Goal: Information Seeking & Learning: Learn about a topic

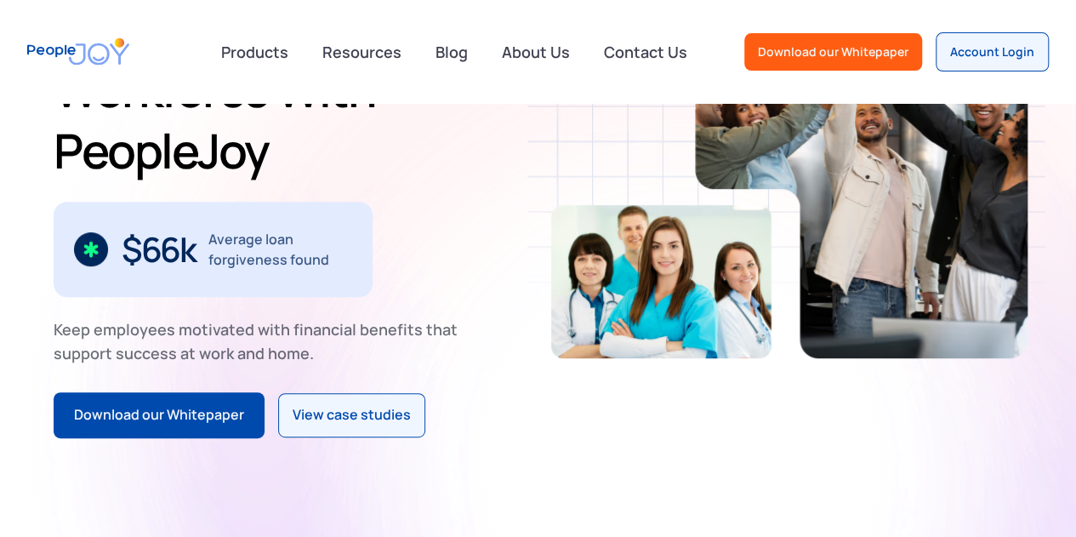
scroll to position [255, 0]
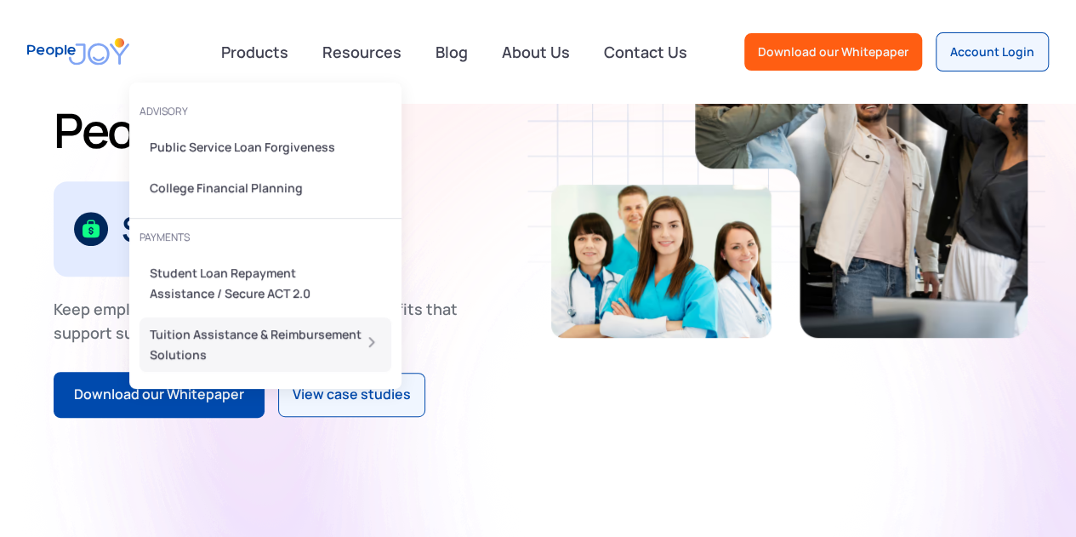
click at [297, 335] on div "Tuition Assistance & Reimbursement Solutions" at bounding box center [260, 344] width 221 height 41
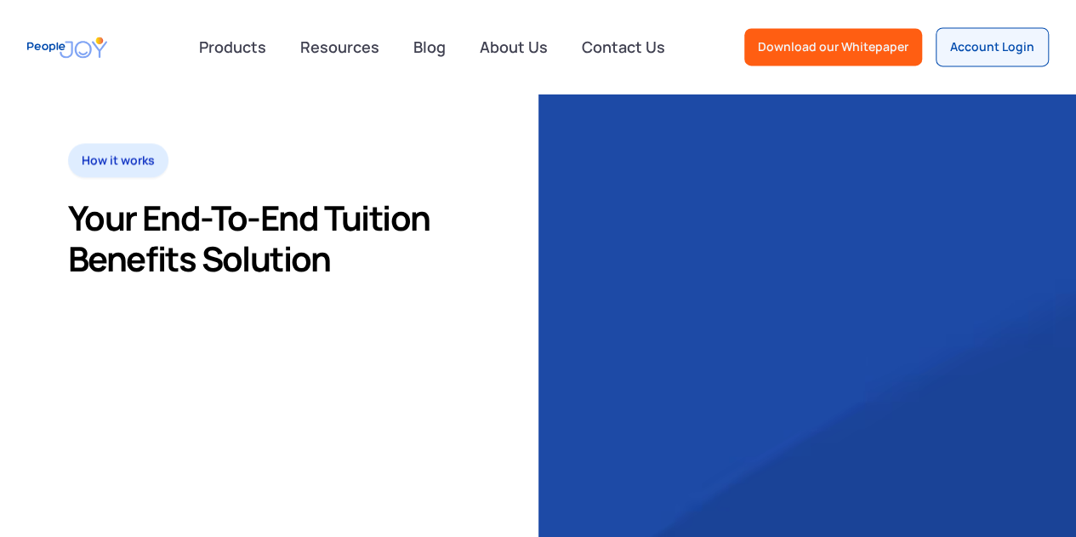
scroll to position [1361, 0]
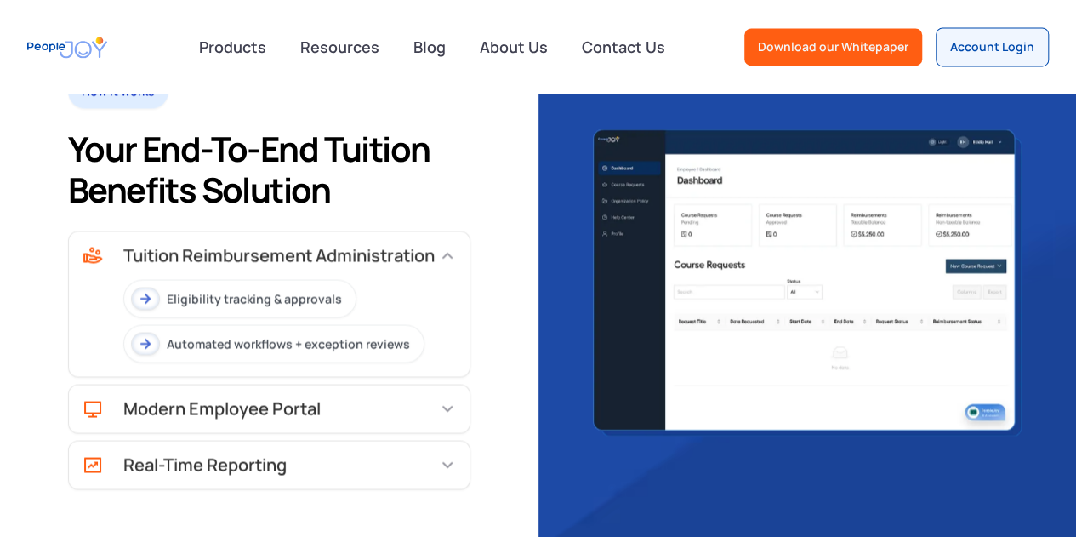
click at [143, 294] on img at bounding box center [145, 298] width 20 height 21
click at [151, 341] on img at bounding box center [145, 343] width 20 height 21
click at [269, 407] on div "Modern Employee Portal" at bounding box center [221, 408] width 197 height 17
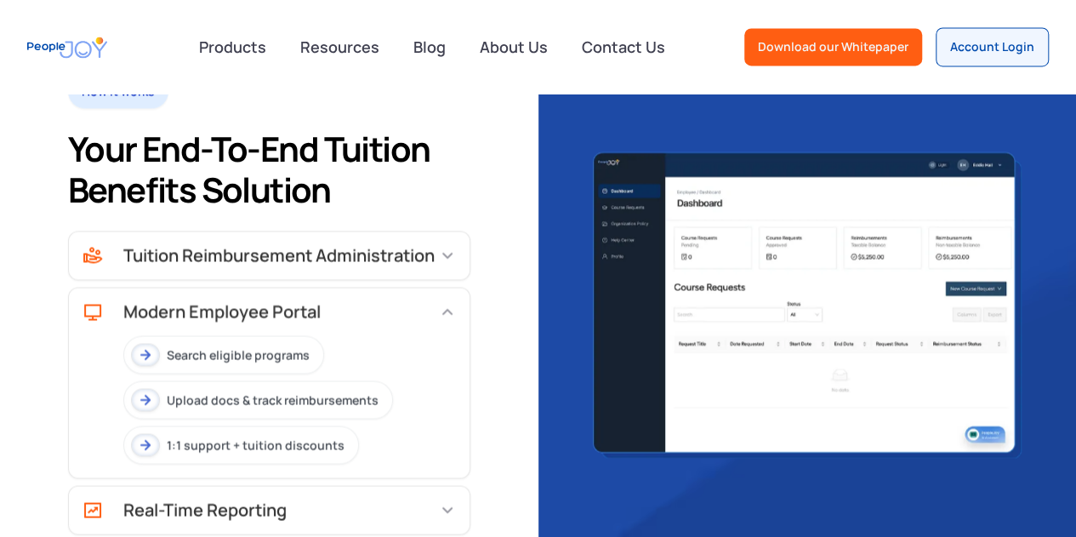
click at [299, 356] on div "Search eligible programs" at bounding box center [238, 354] width 143 height 17
click at [279, 307] on div "Modern Employee Portal" at bounding box center [221, 311] width 197 height 17
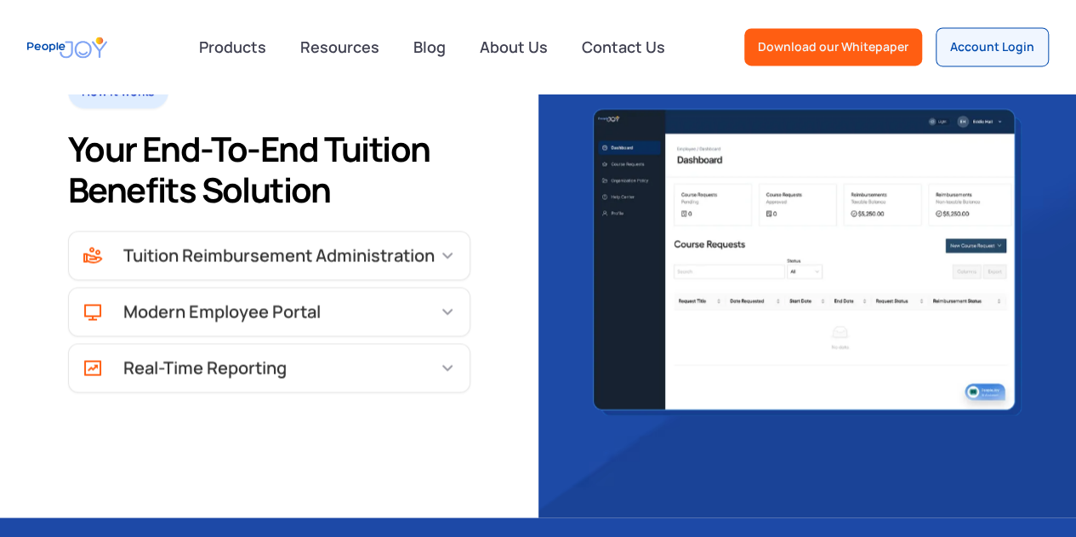
click at [248, 367] on div "Real-Time Reporting" at bounding box center [204, 367] width 163 height 17
click at [148, 408] on img at bounding box center [145, 410] width 20 height 21
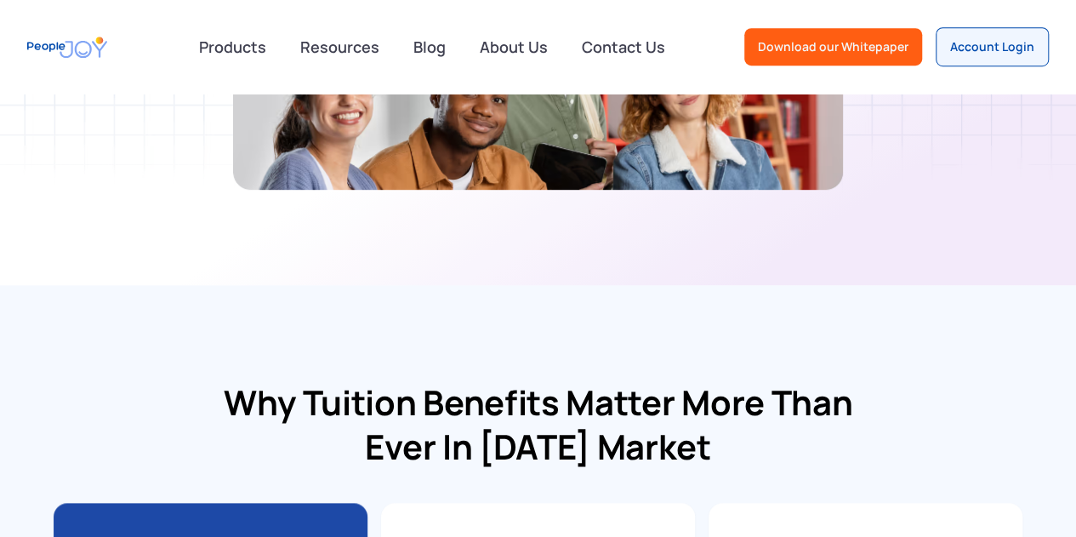
scroll to position [510, 0]
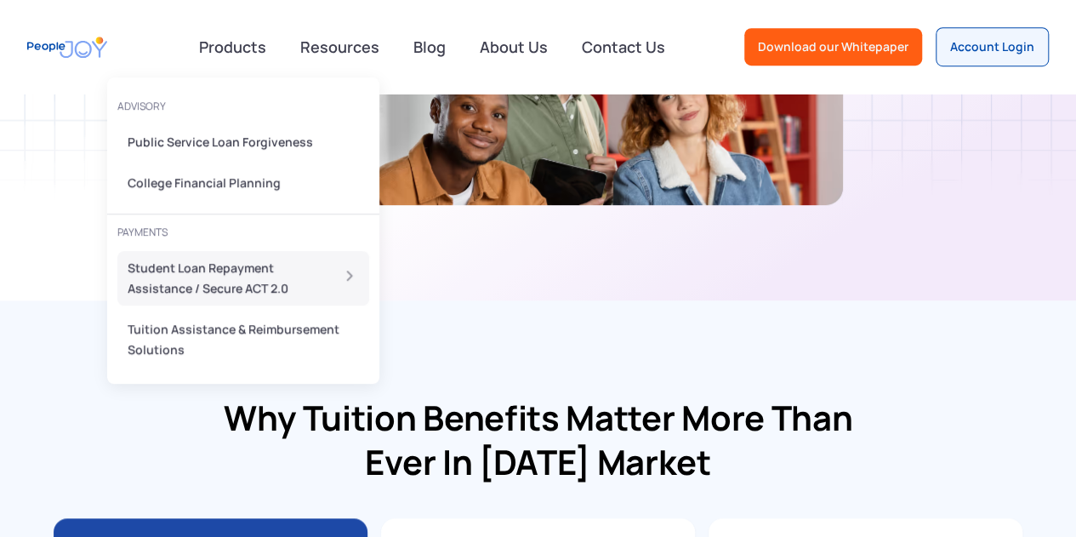
click at [217, 266] on div "Student Loan Repayment Assistance / Secure ACT 2.0" at bounding box center [223, 278] width 191 height 41
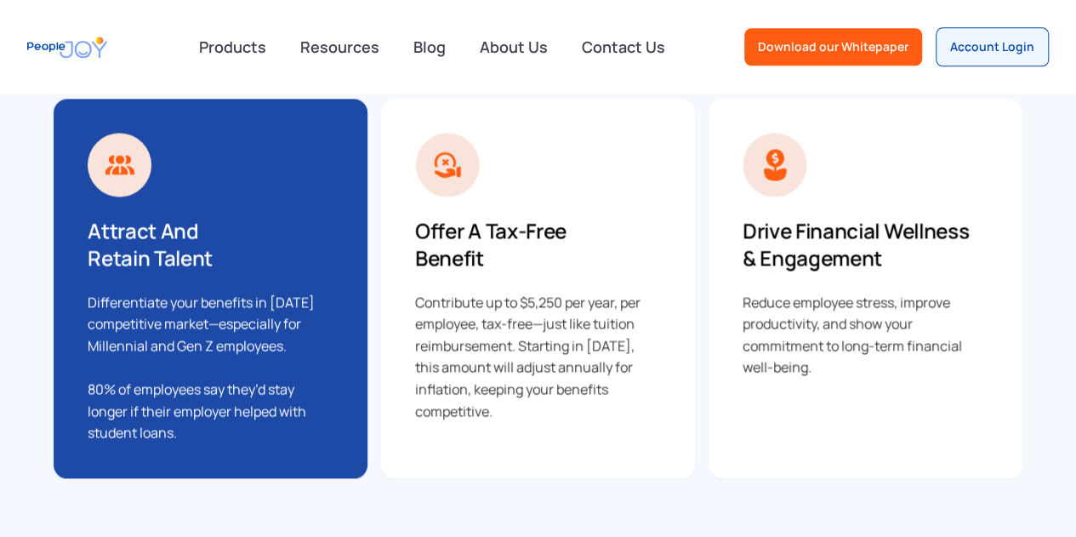
scroll to position [1106, 0]
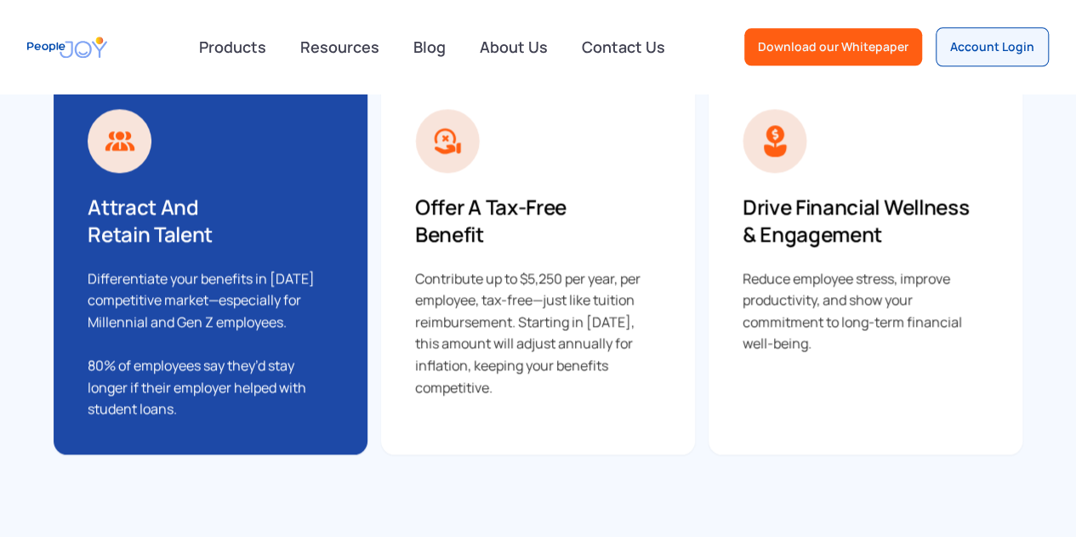
click at [529, 246] on h3 "Offer a Tax-Free Benefit" at bounding box center [501, 220] width 172 height 54
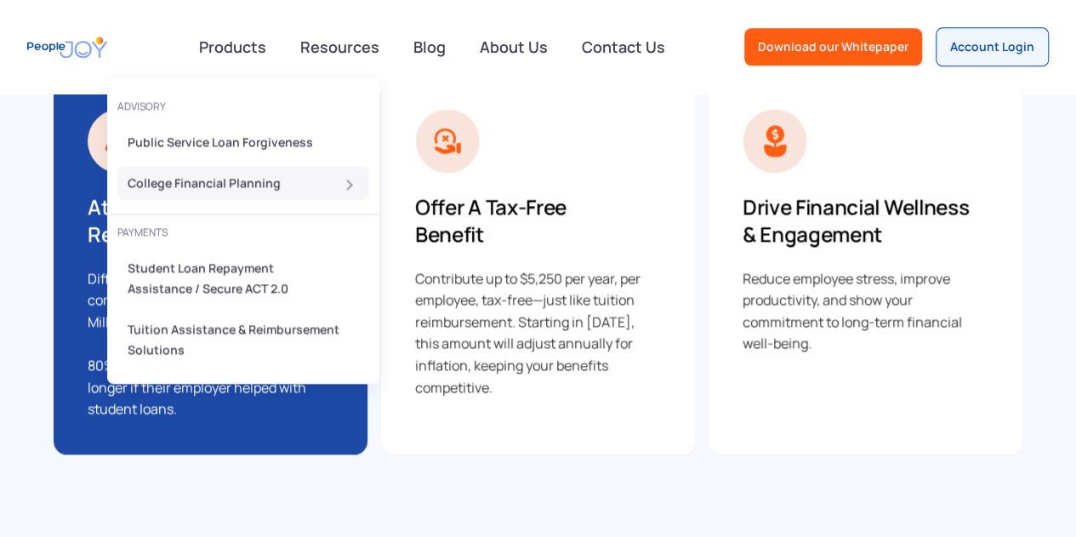
click at [231, 180] on div "College Financial Planning" at bounding box center [238, 183] width 221 height 20
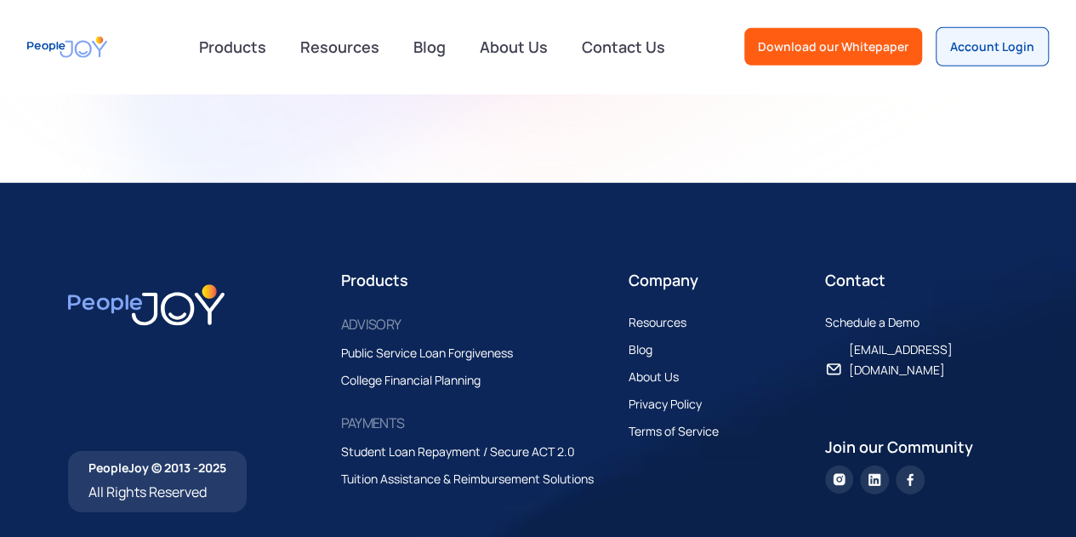
scroll to position [2382, 0]
